Goal: Information Seeking & Learning: Learn about a topic

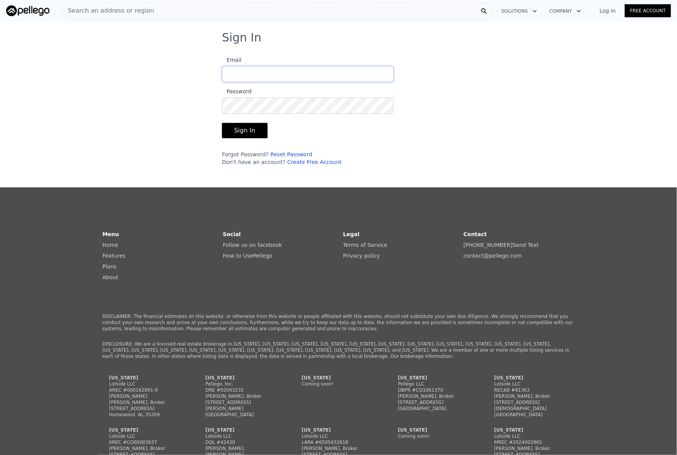
type input "[EMAIL_ADDRESS][DOMAIN_NAME]"
click at [243, 130] on button "Sign In" at bounding box center [245, 130] width 46 height 15
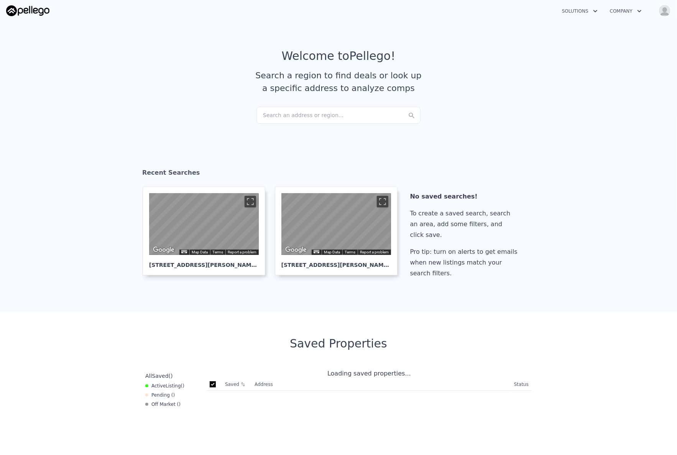
checkbox input "true"
click at [283, 110] on div "Search an address or region..." at bounding box center [339, 115] width 164 height 17
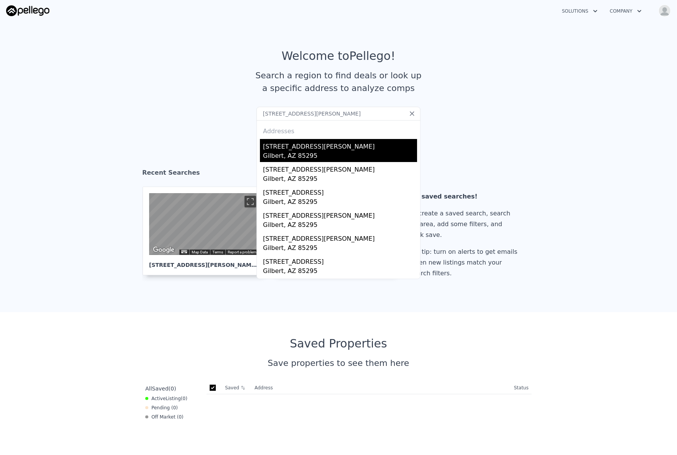
type input "[STREET_ADDRESS][PERSON_NAME]"
click at [305, 152] on div "Gilbert, AZ 85295" at bounding box center [340, 156] width 154 height 11
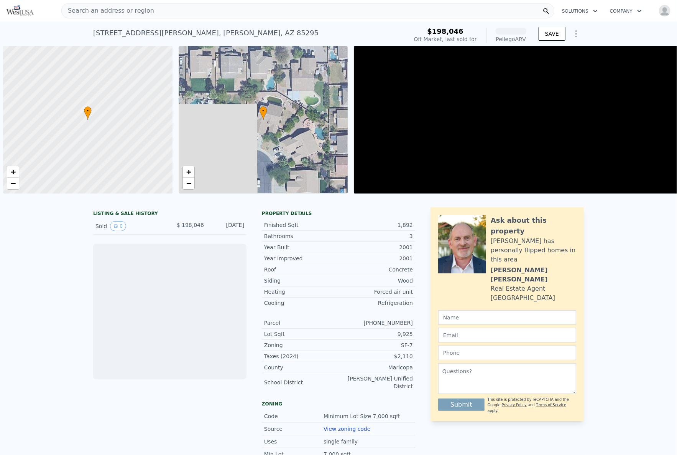
scroll to position [0, 3]
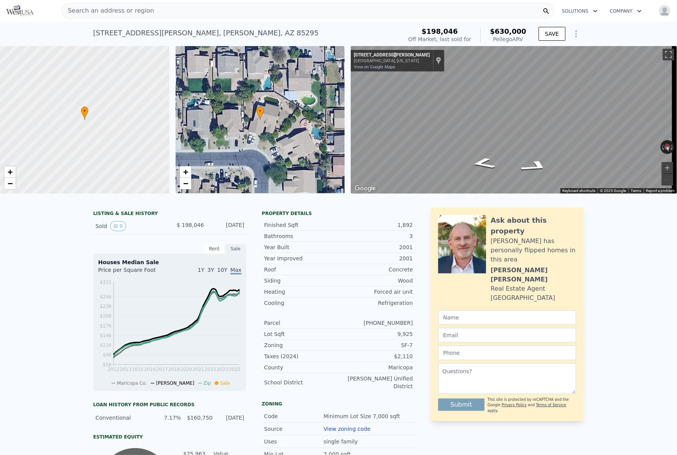
click at [101, 10] on span "Search an address or region" at bounding box center [108, 10] width 92 height 9
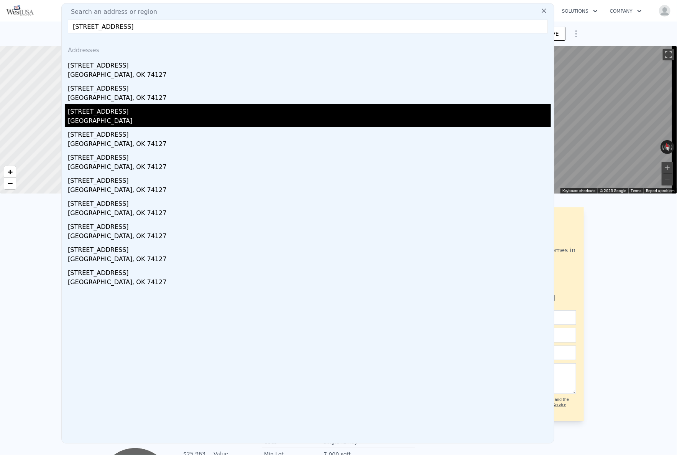
type input "[STREET_ADDRESS]"
click at [125, 109] on div "[STREET_ADDRESS]" at bounding box center [309, 110] width 483 height 12
